Goal: Transaction & Acquisition: Purchase product/service

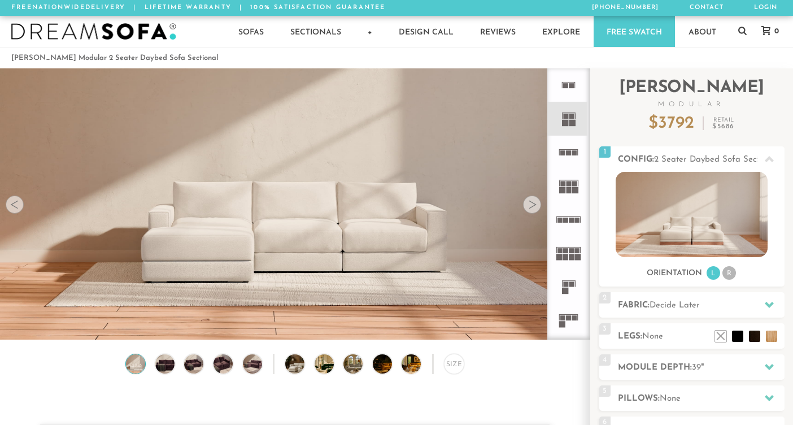
scroll to position [12349, 793]
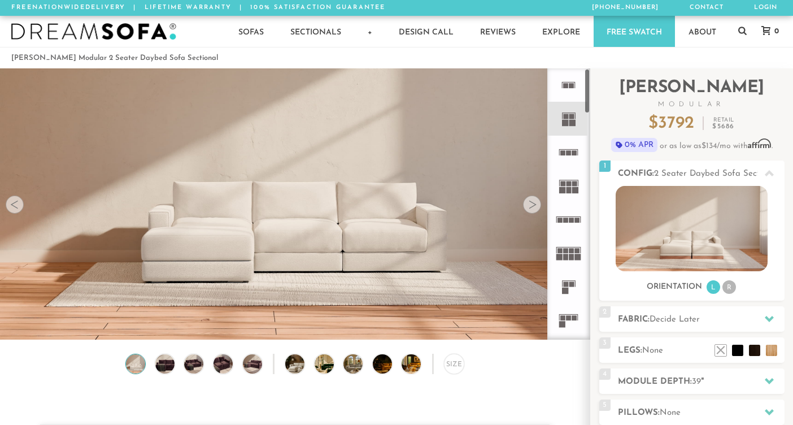
click at [570, 117] on rect at bounding box center [571, 116] width 5 height 5
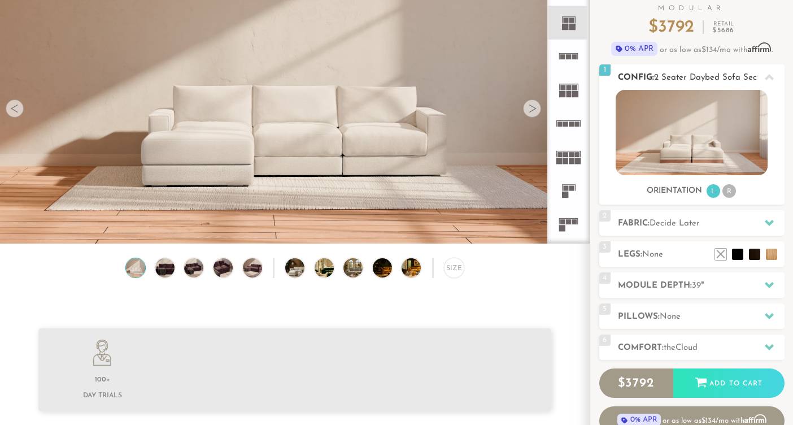
scroll to position [100, 0]
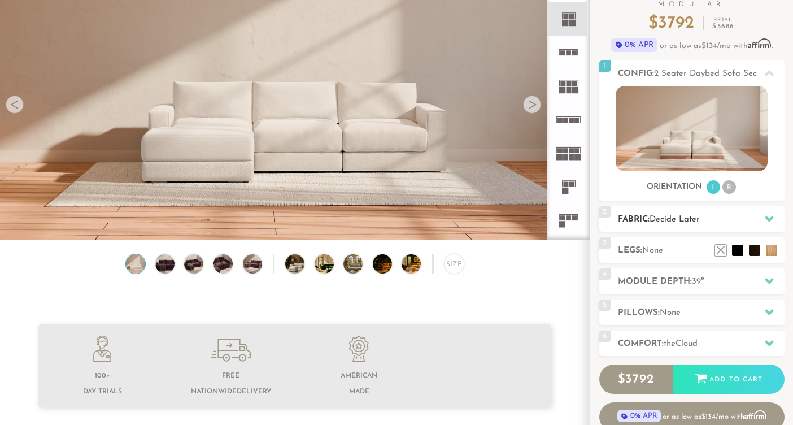
click at [654, 214] on h2 "Fabric: Decide Later" at bounding box center [701, 219] width 167 height 13
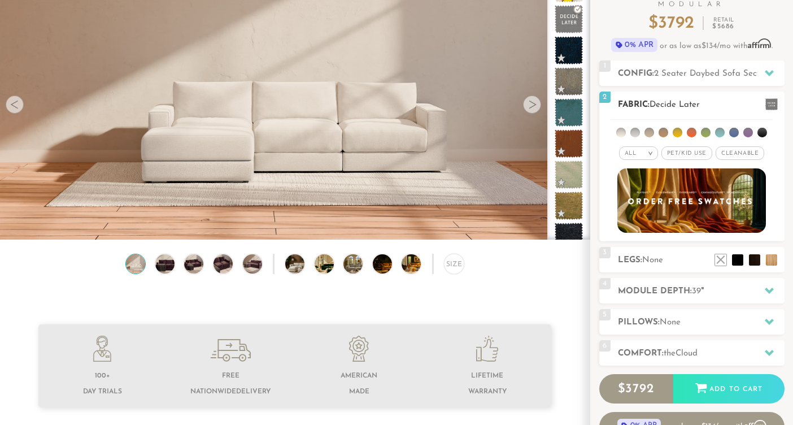
click at [736, 150] on span "Cleanable x" at bounding box center [740, 153] width 49 height 14
click at [761, 132] on li at bounding box center [762, 133] width 10 height 10
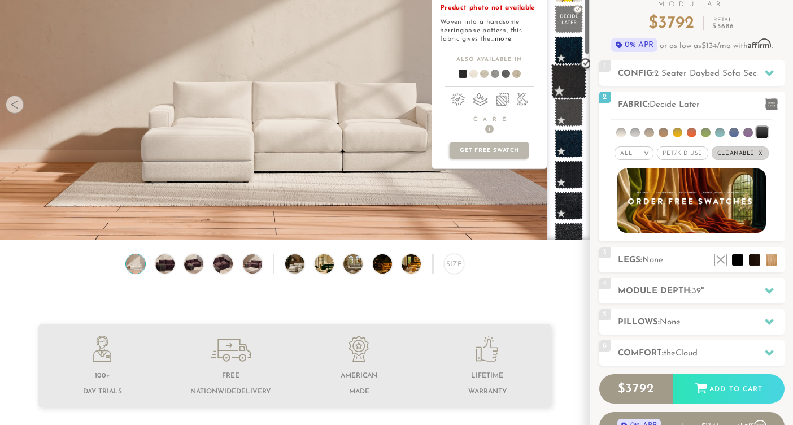
click at [573, 82] on span at bounding box center [569, 82] width 36 height 36
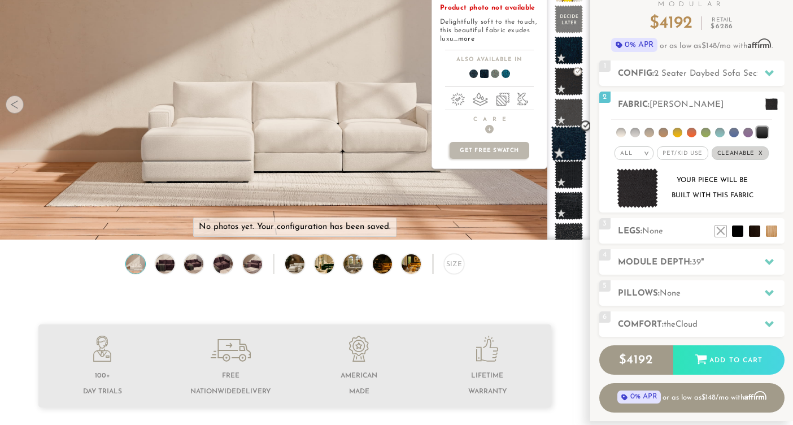
click at [576, 145] on span at bounding box center [569, 144] width 36 height 36
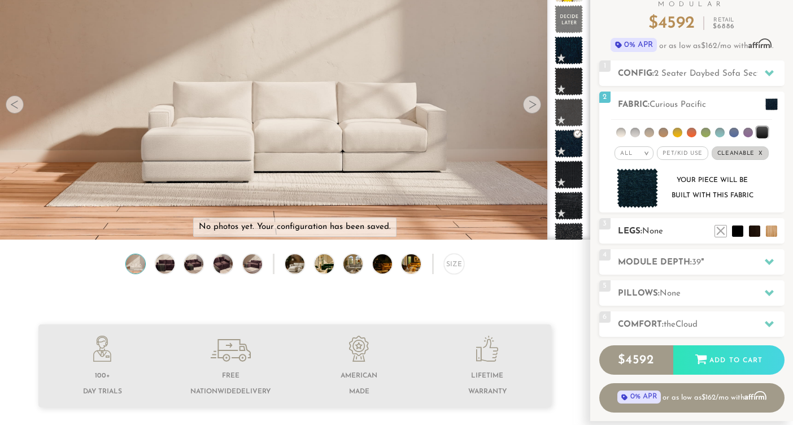
click at [647, 233] on span "None" at bounding box center [652, 231] width 21 height 8
click at [726, 220] on li at bounding box center [720, 213] width 45 height 45
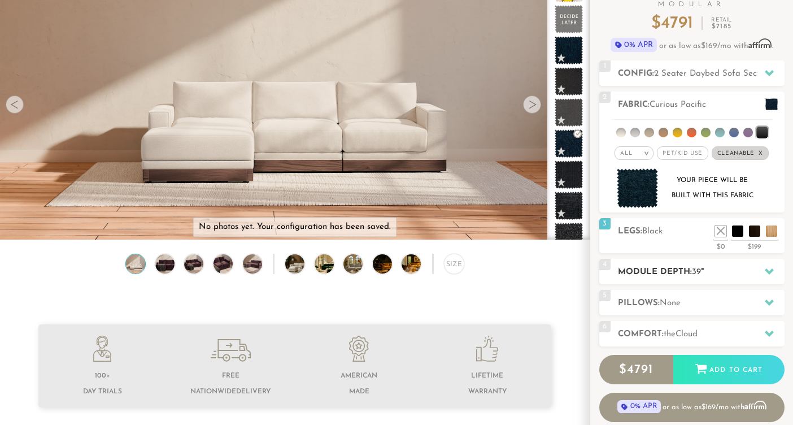
click at [723, 278] on h2 "Module Depth: 39 "" at bounding box center [701, 271] width 167 height 13
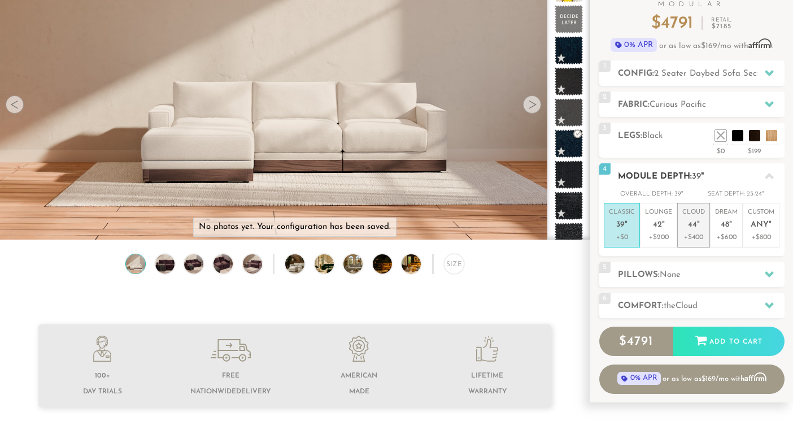
click at [693, 225] on span "44" at bounding box center [692, 225] width 9 height 10
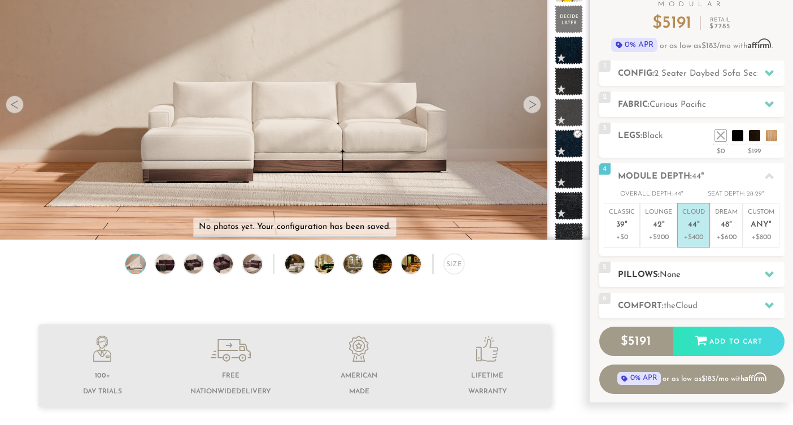
click at [694, 271] on h2 "Pillows: None" at bounding box center [701, 274] width 167 height 13
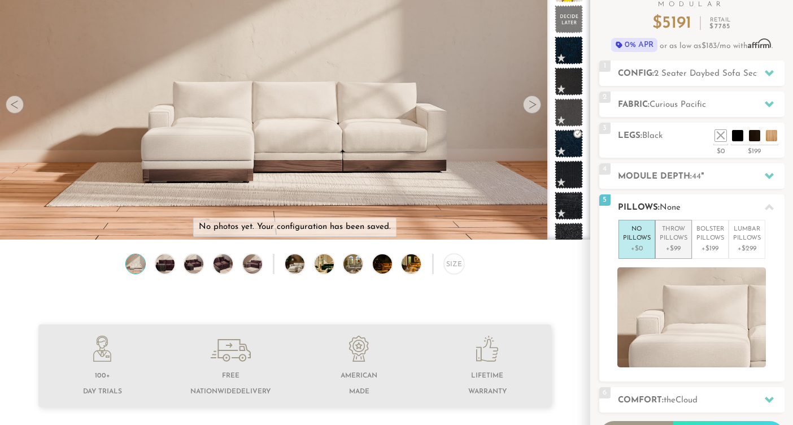
click at [681, 233] on p "Throw Pillows" at bounding box center [674, 234] width 28 height 19
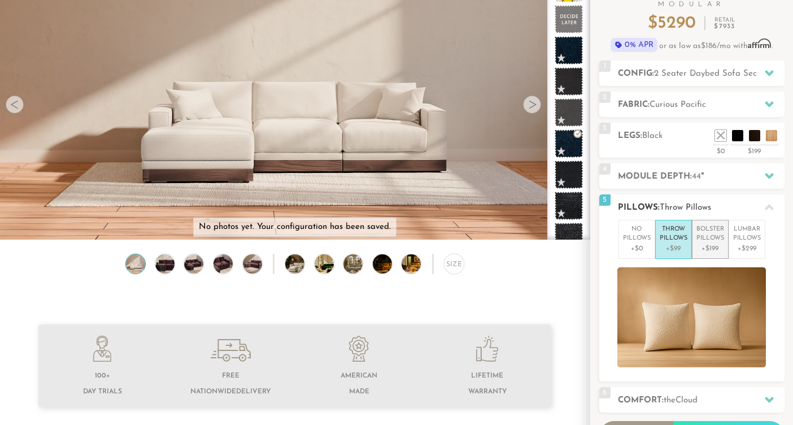
click at [699, 238] on p "Bolster Pillows" at bounding box center [710, 234] width 28 height 19
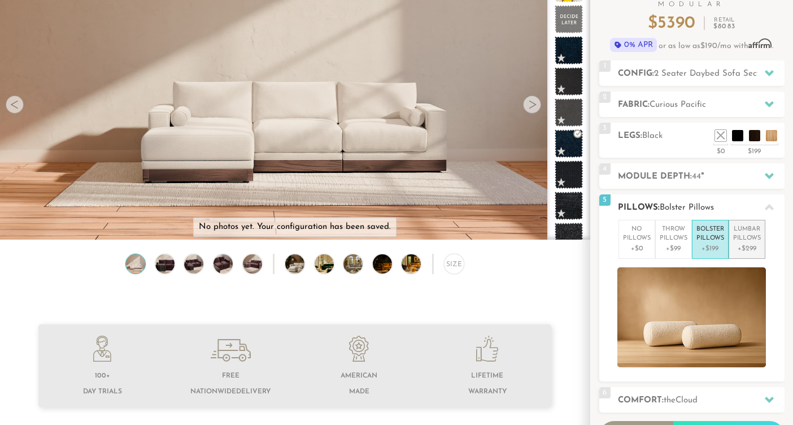
click at [738, 253] on li "Lumbar Pillows +$299" at bounding box center [747, 239] width 37 height 39
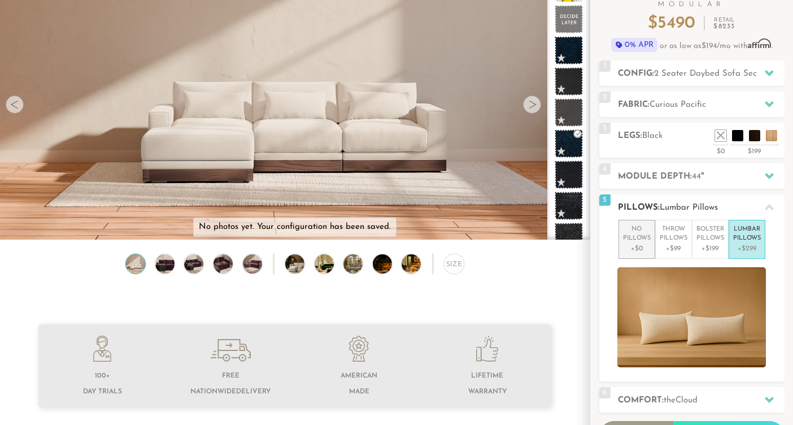
click at [642, 244] on p "+$0" at bounding box center [637, 248] width 28 height 10
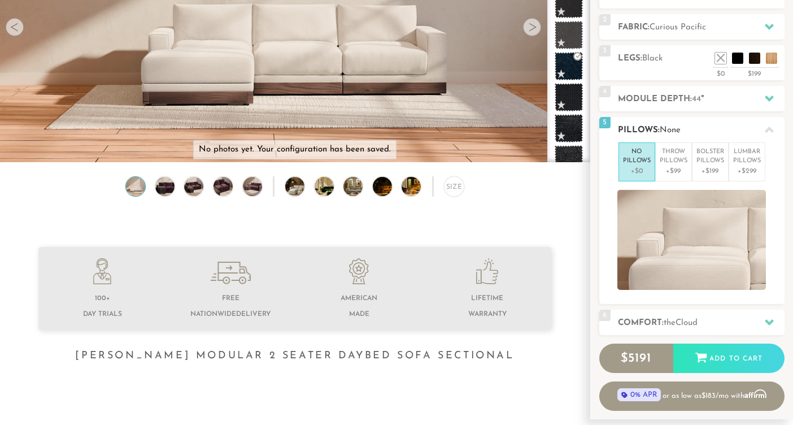
scroll to position [206, 0]
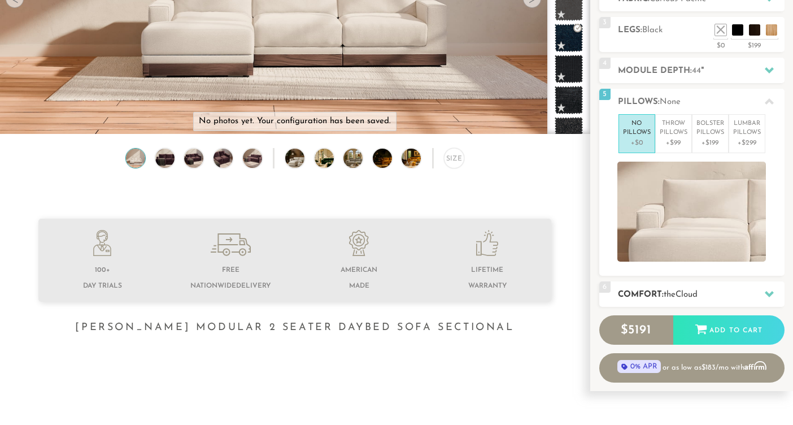
click at [670, 290] on span "the" at bounding box center [670, 294] width 12 height 8
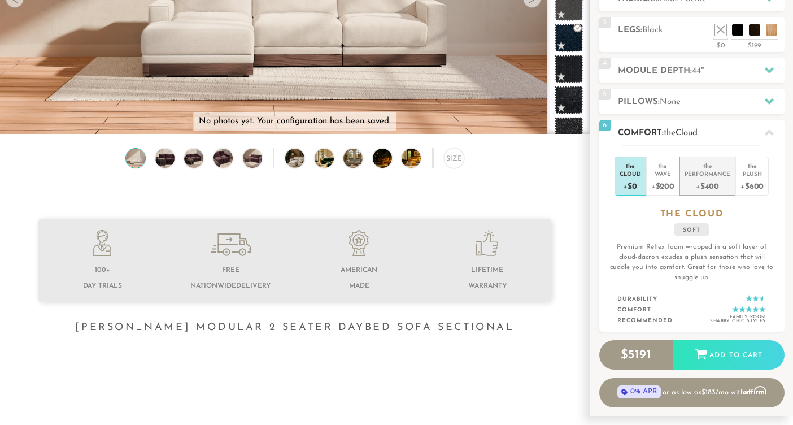
click at [704, 166] on div "the" at bounding box center [708, 163] width 46 height 11
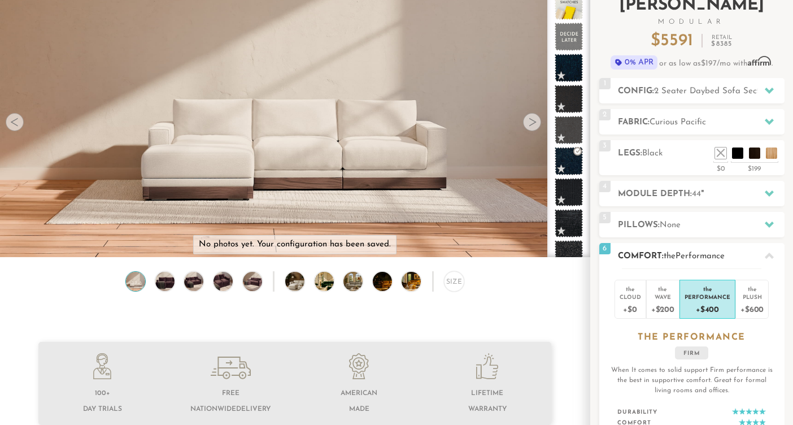
scroll to position [79, 0]
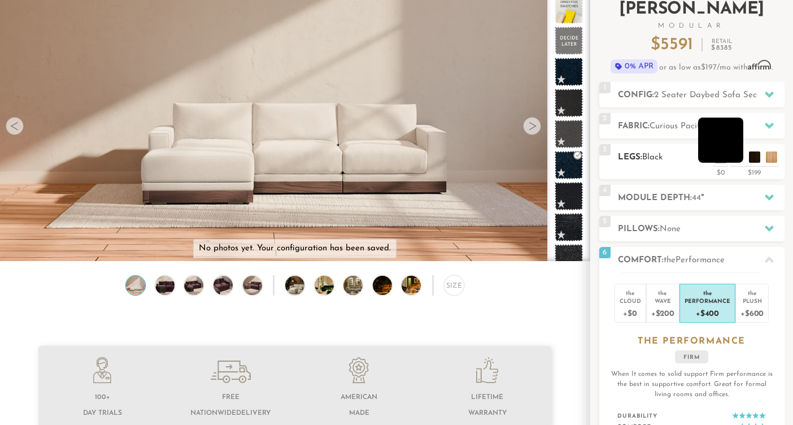
click at [737, 154] on li at bounding box center [720, 139] width 45 height 45
click at [752, 157] on li at bounding box center [737, 139] width 45 height 45
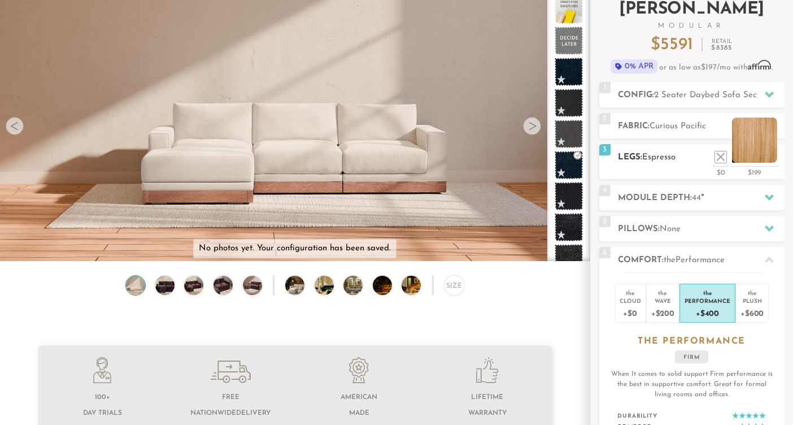
click at [769, 157] on li at bounding box center [754, 139] width 45 height 45
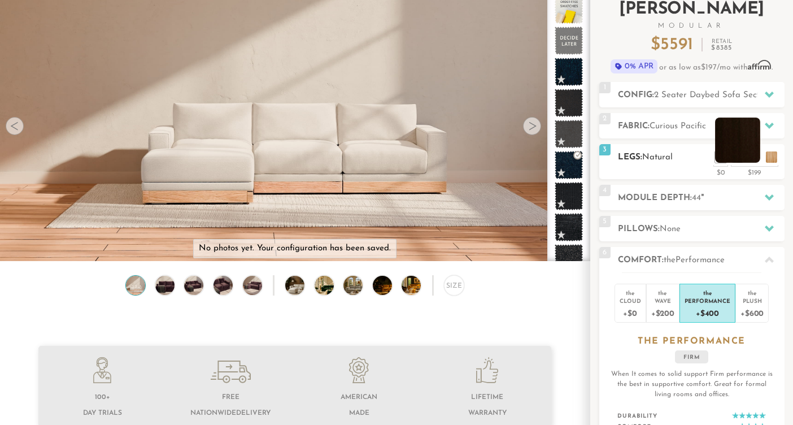
click at [750, 154] on li at bounding box center [737, 139] width 45 height 45
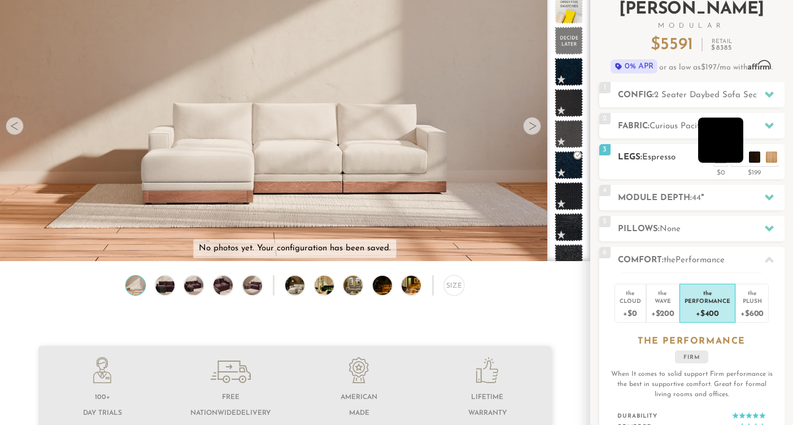
click at [734, 151] on li at bounding box center [720, 139] width 45 height 45
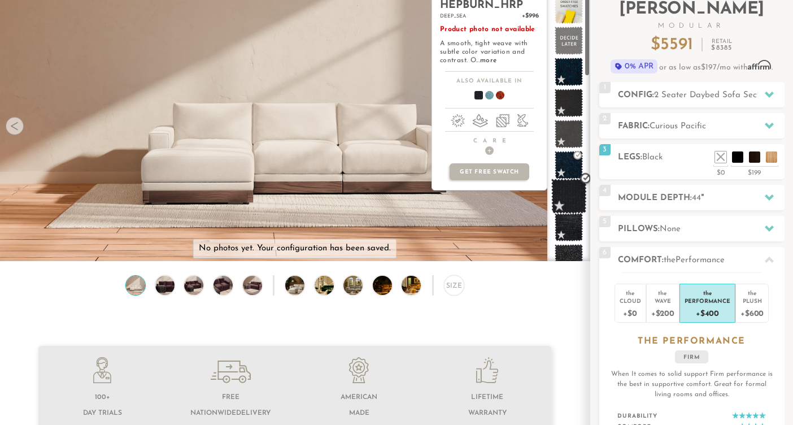
click at [565, 194] on span at bounding box center [569, 196] width 36 height 36
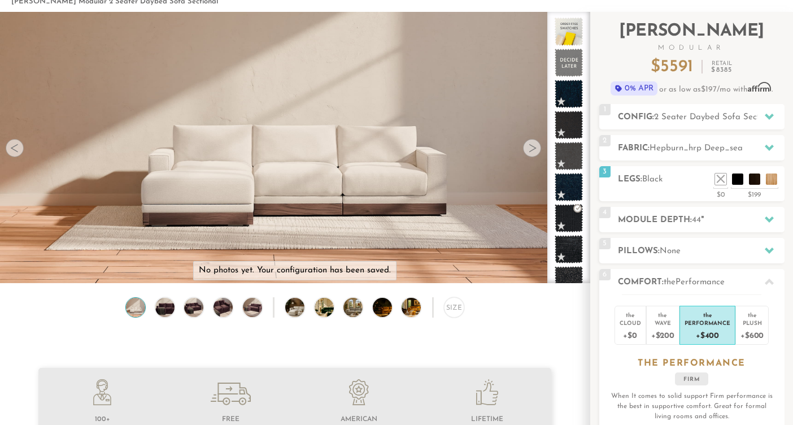
scroll to position [55, 0]
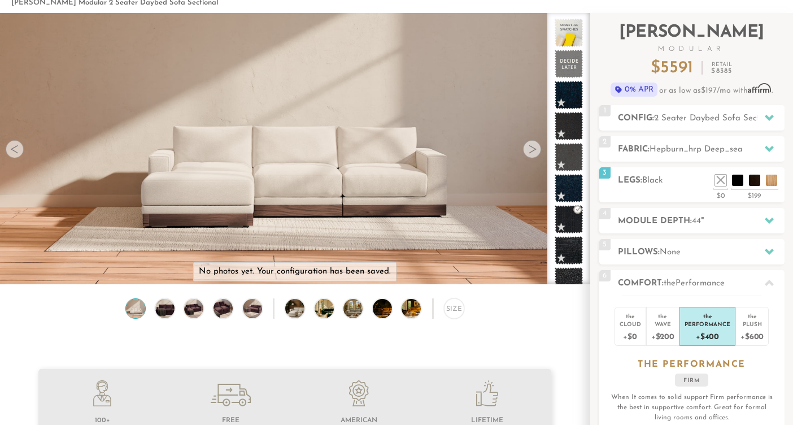
click at [534, 152] on div at bounding box center [532, 149] width 18 height 18
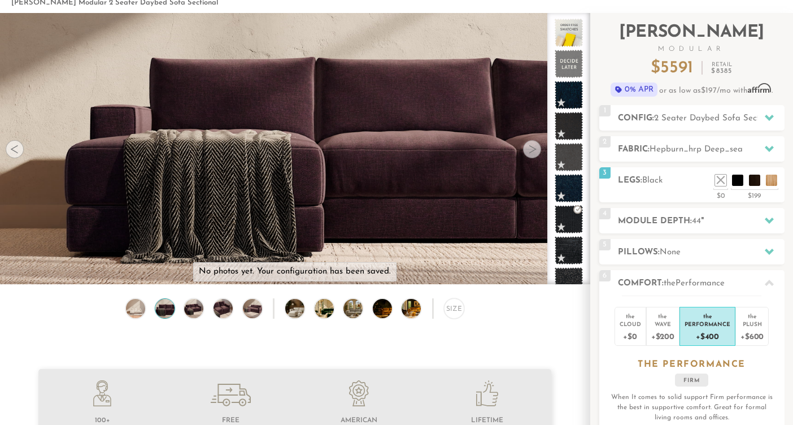
click at [534, 152] on div at bounding box center [532, 149] width 18 height 18
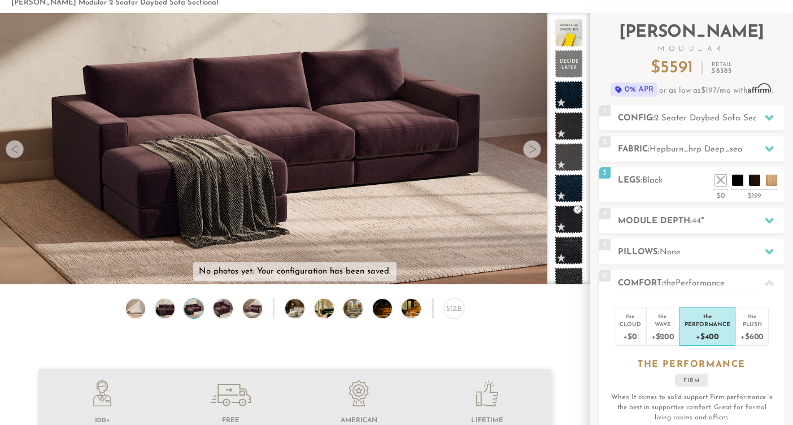
click at [534, 152] on div at bounding box center [532, 149] width 18 height 18
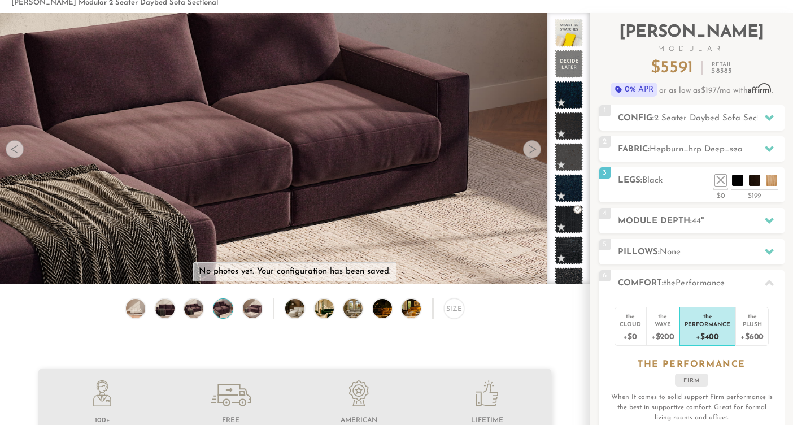
click at [534, 152] on div at bounding box center [532, 149] width 18 height 18
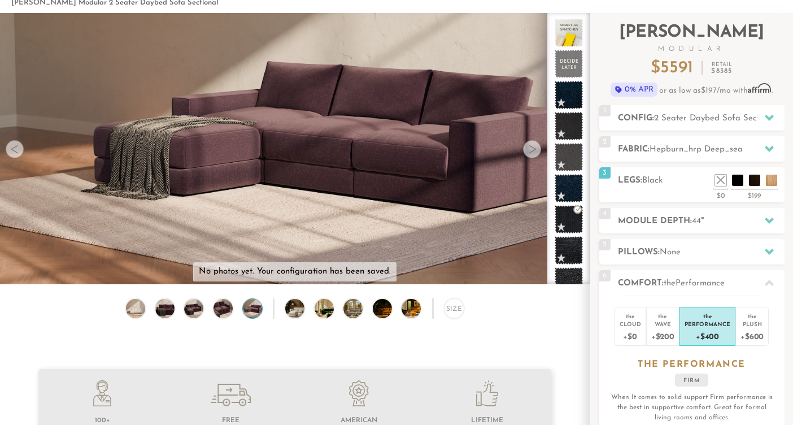
click at [534, 152] on div at bounding box center [532, 149] width 18 height 18
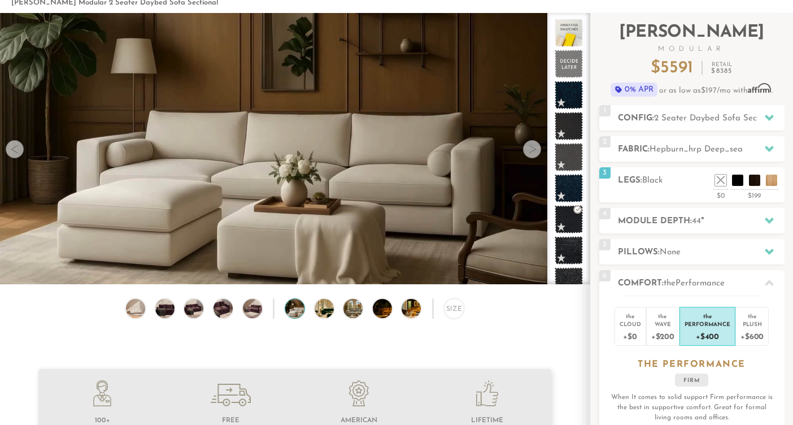
click at [534, 152] on div at bounding box center [532, 149] width 18 height 18
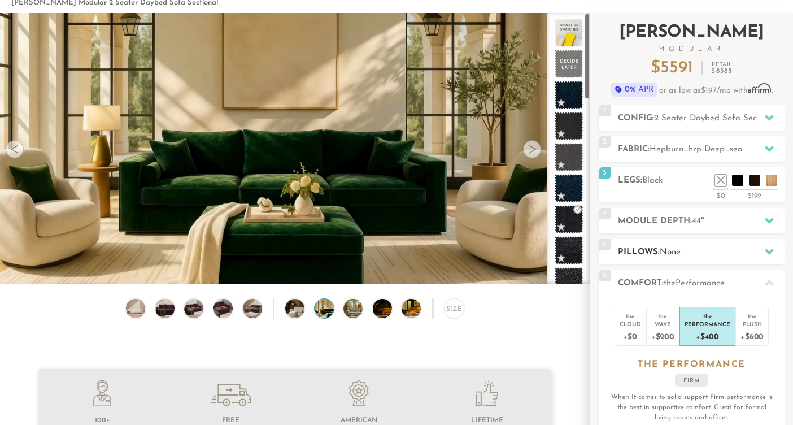
scroll to position [0, 0]
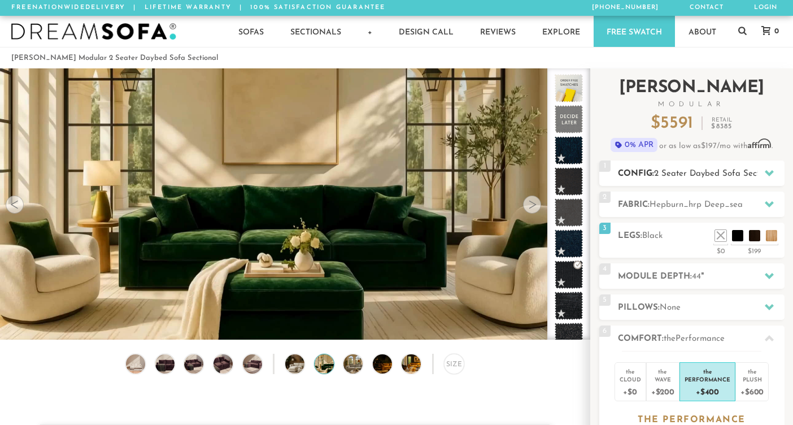
click at [723, 162] on div "1 Config: 2 Seater Daybed Sofa Sectional R" at bounding box center [691, 172] width 185 height 25
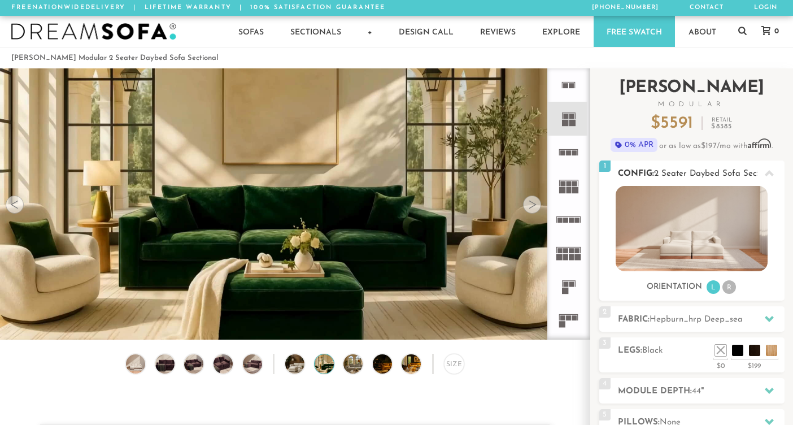
click at [731, 287] on li "R" at bounding box center [729, 287] width 14 height 14
